Goal: Contribute content

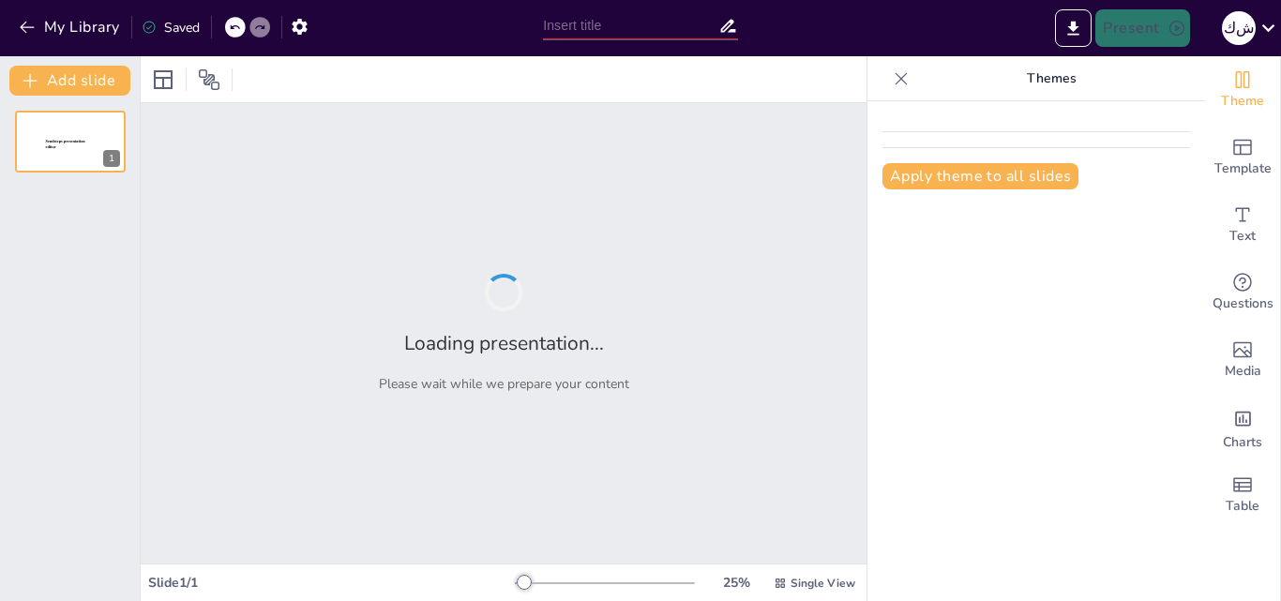
type input "كيف يؤثر عدم بكاء الطفل على تطوره النفسي"
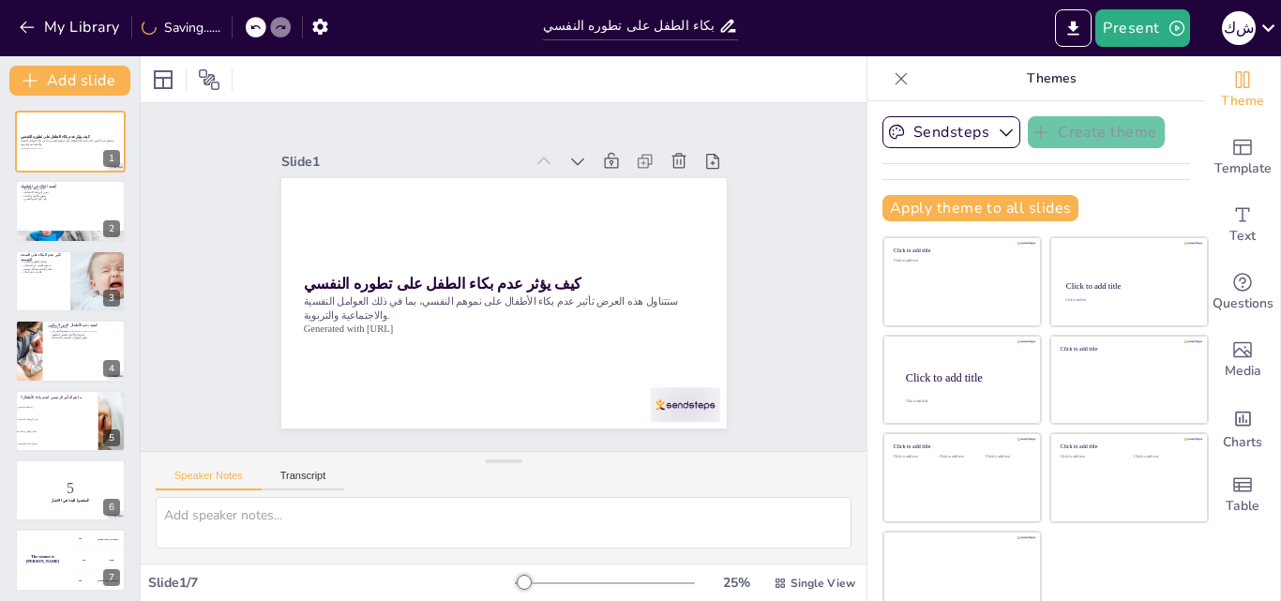
scroll to position [20, 0]
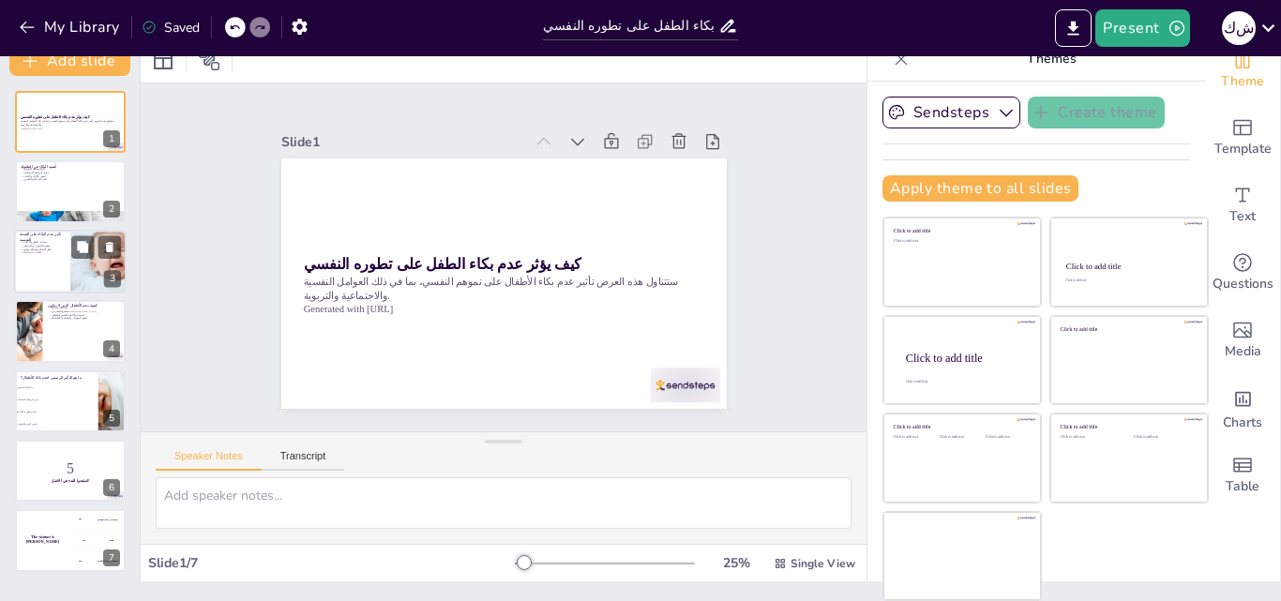
checkbox input "true"
click at [92, 263] on div at bounding box center [98, 262] width 112 height 64
type textarea "lor ipsu dolor sita co adip eli seddo eiusm temporinc. utlab et dolor magna al …"
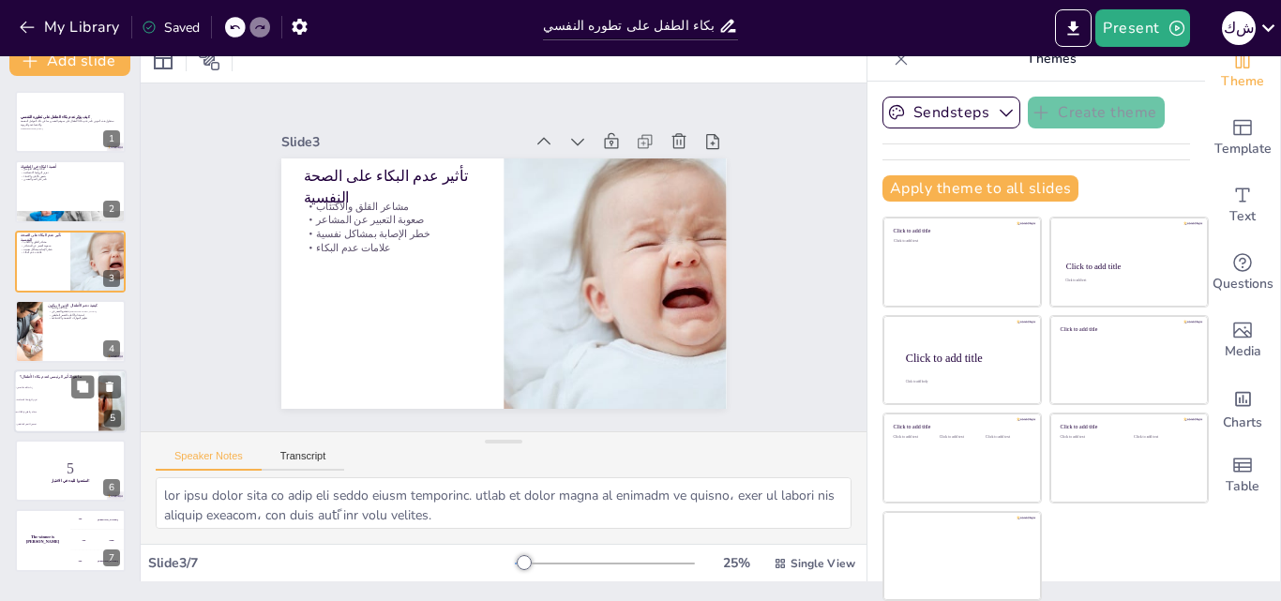
checkbox input "true"
click at [82, 415] on li "مشاعر القلق والاكتئاب" at bounding box center [56, 412] width 84 height 12
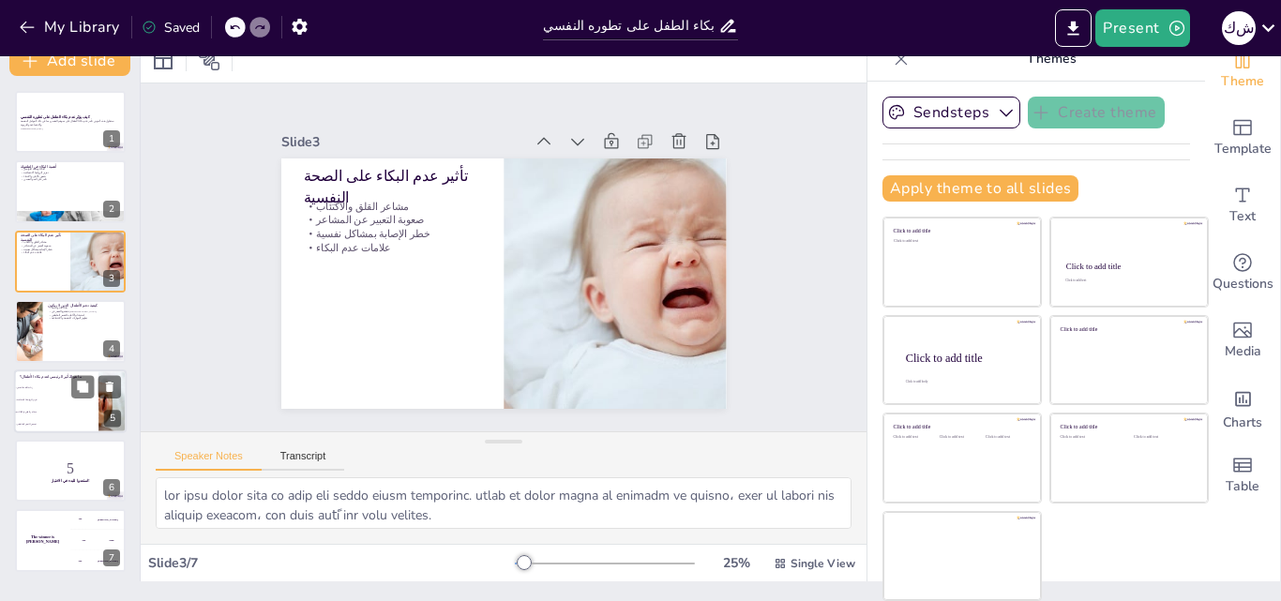
type textarea "الإجابة الصحيحة هي مشاعر القلق والاكتئاب، كما تم ذكره في الشريحة بعنوان "تأثير …"
checkbox input "true"
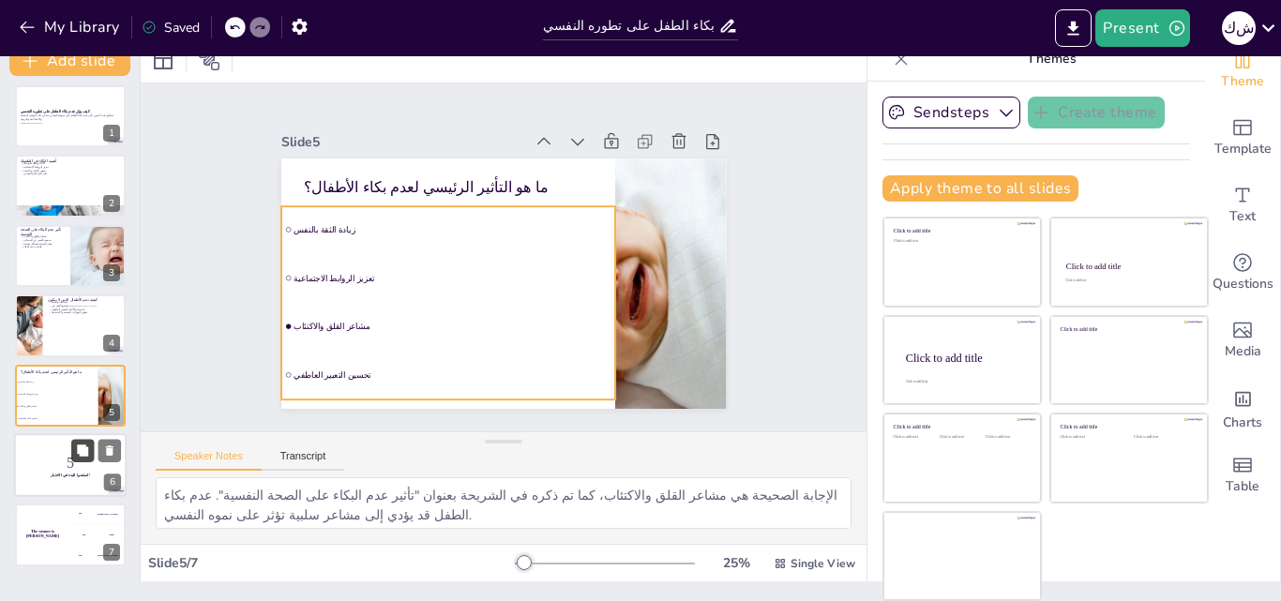
checkbox input "true"
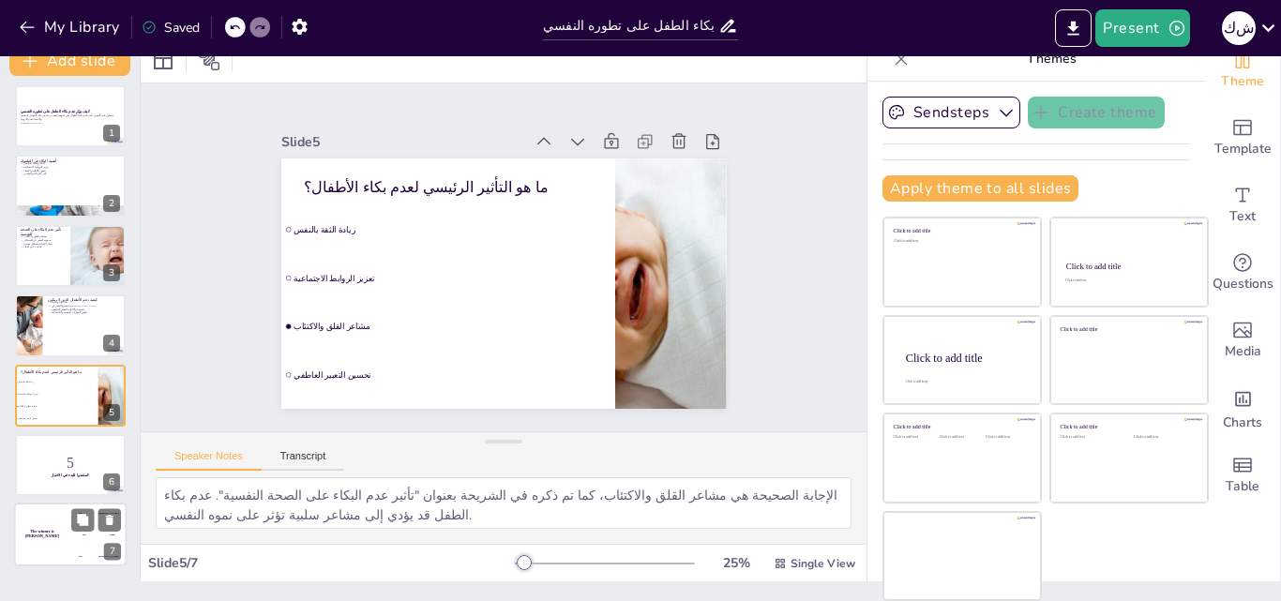
checkbox input "true"
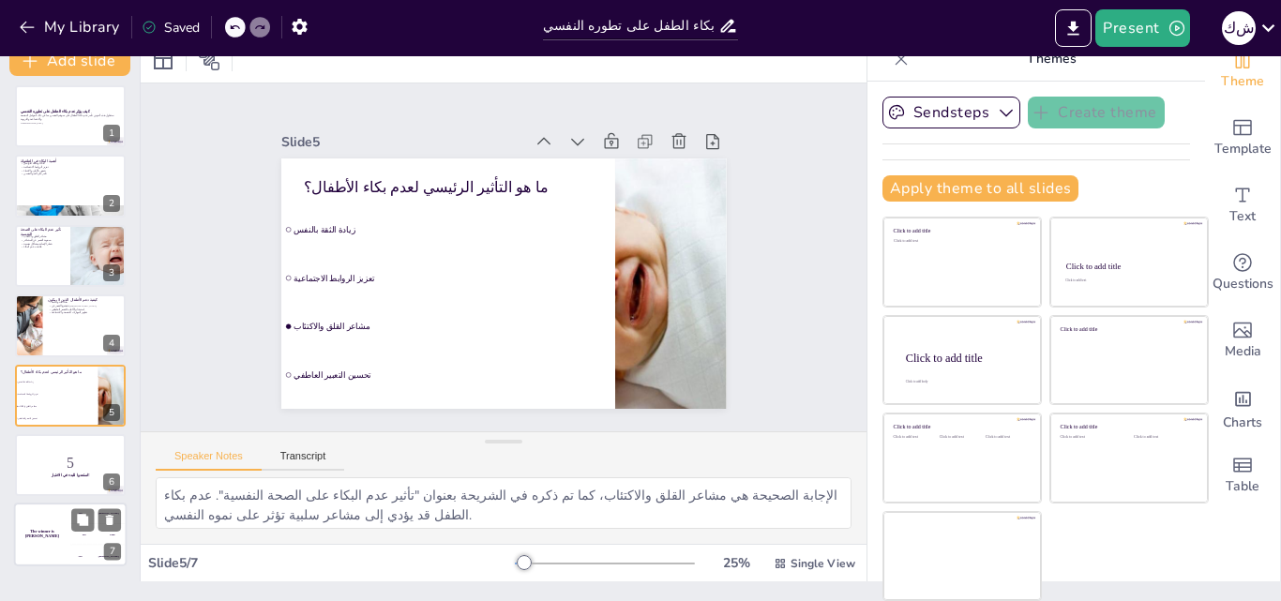
checkbox input "true"
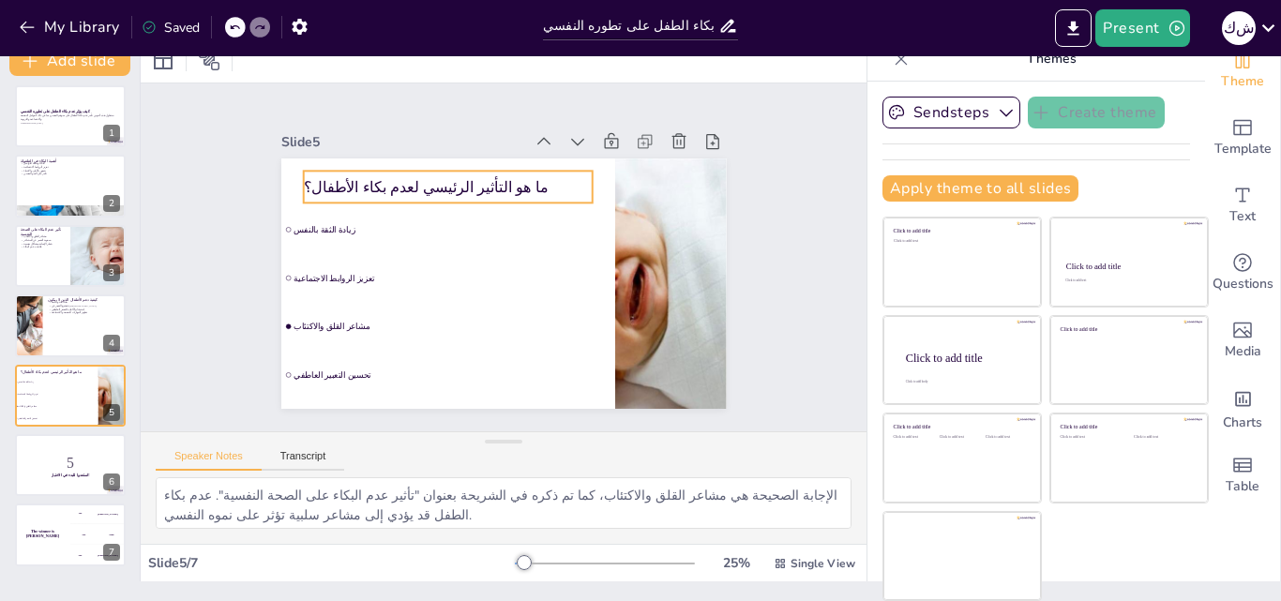
checkbox input "true"
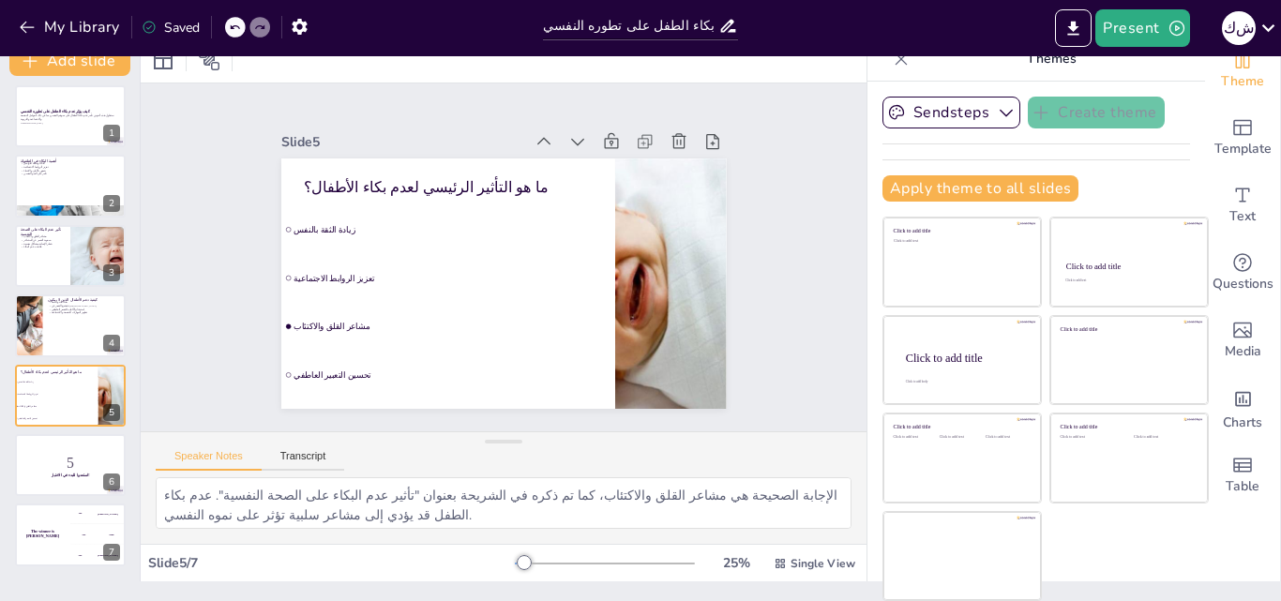
checkbox input "true"
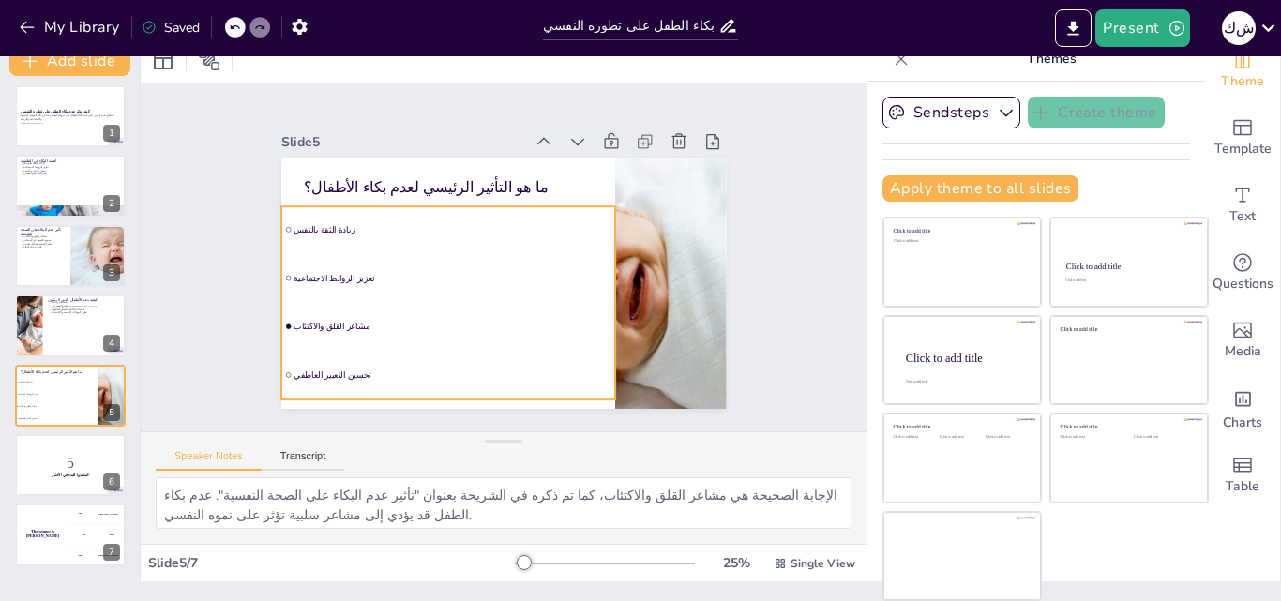
checkbox input "true"
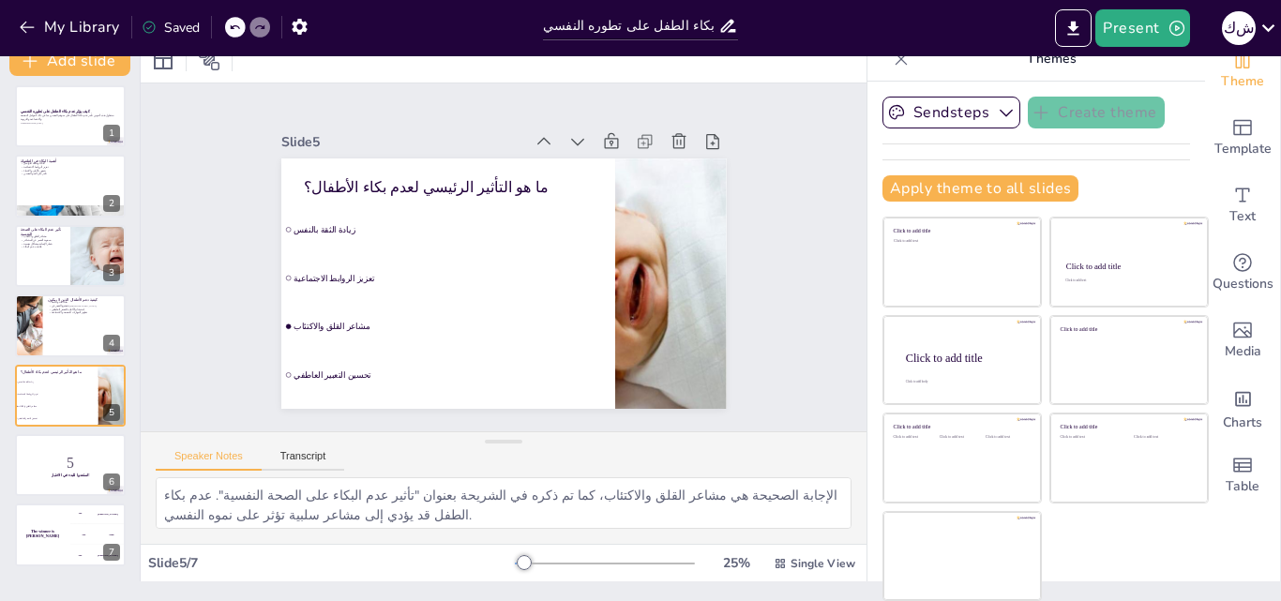
checkbox input "true"
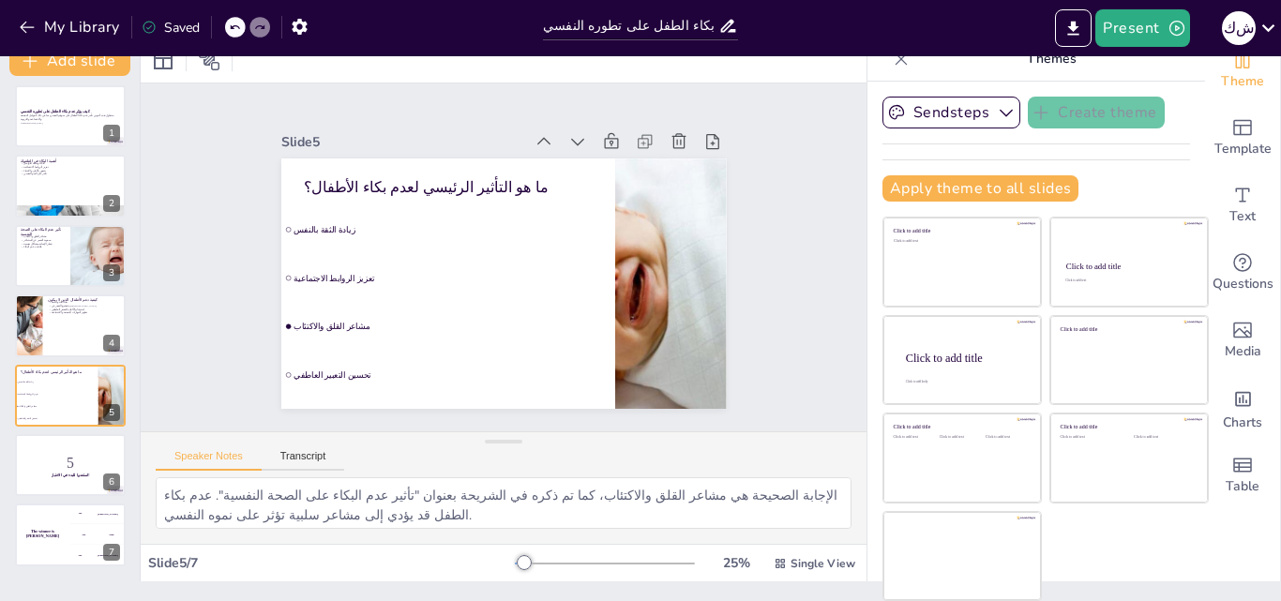
checkbox input "true"
